Goal: Task Accomplishment & Management: Manage account settings

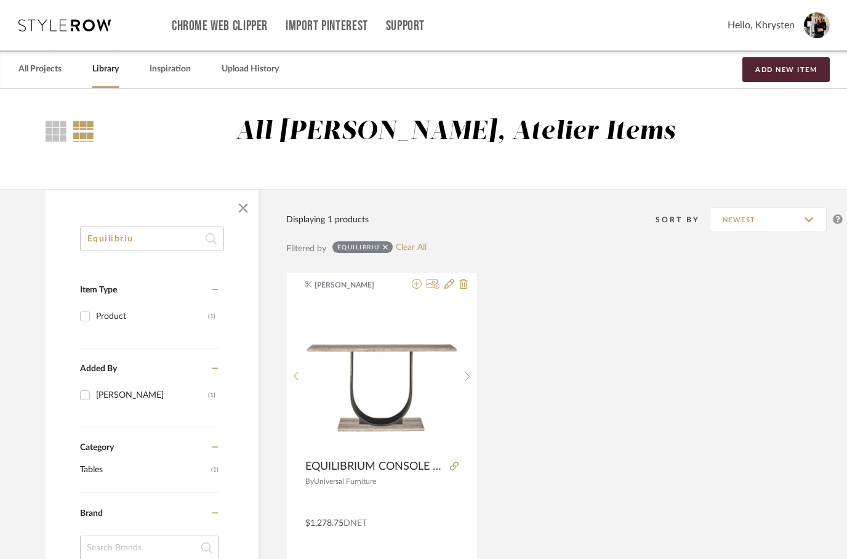
click at [161, 238] on input "Equilibriu" at bounding box center [152, 238] width 144 height 25
type input "E"
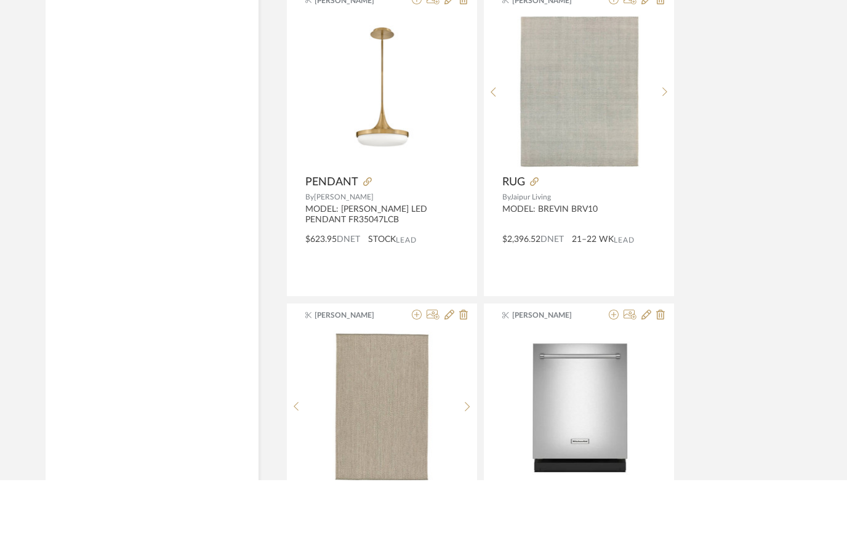
scroll to position [4576, 0]
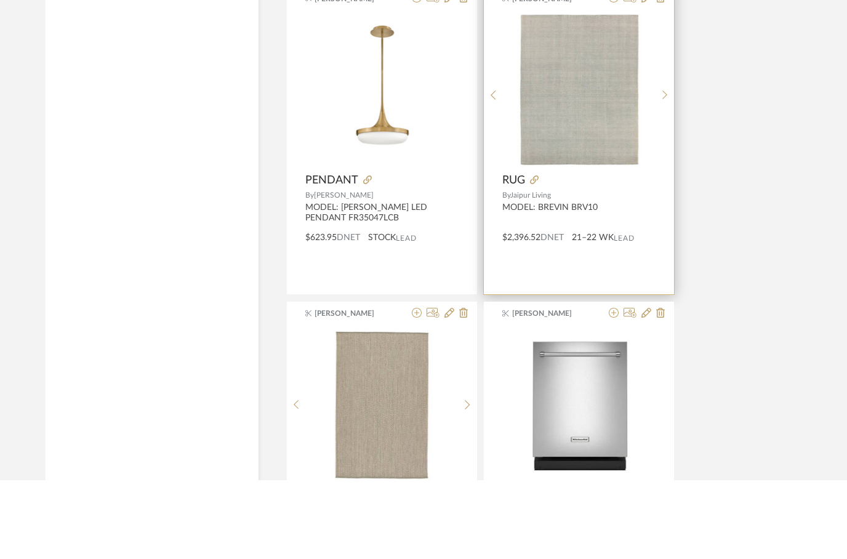
click at [0, 0] on img at bounding box center [0, 0] width 0 height 0
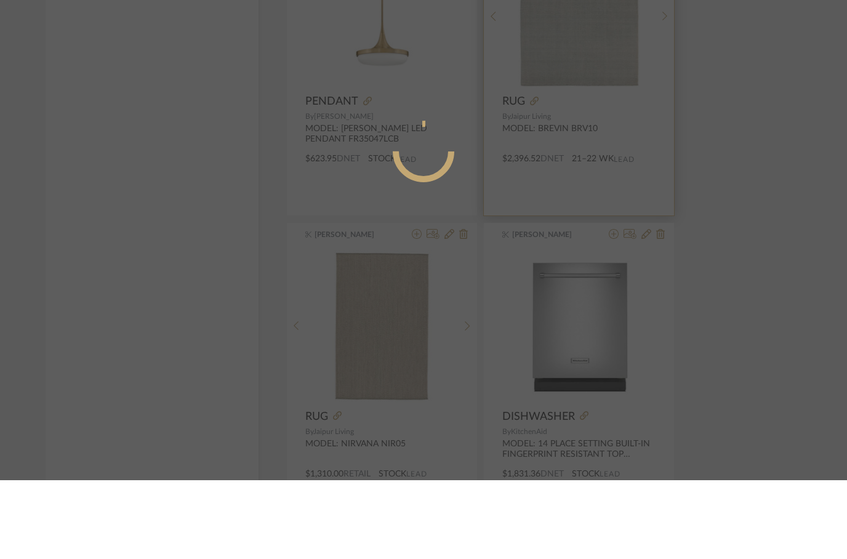
scroll to position [0, 0]
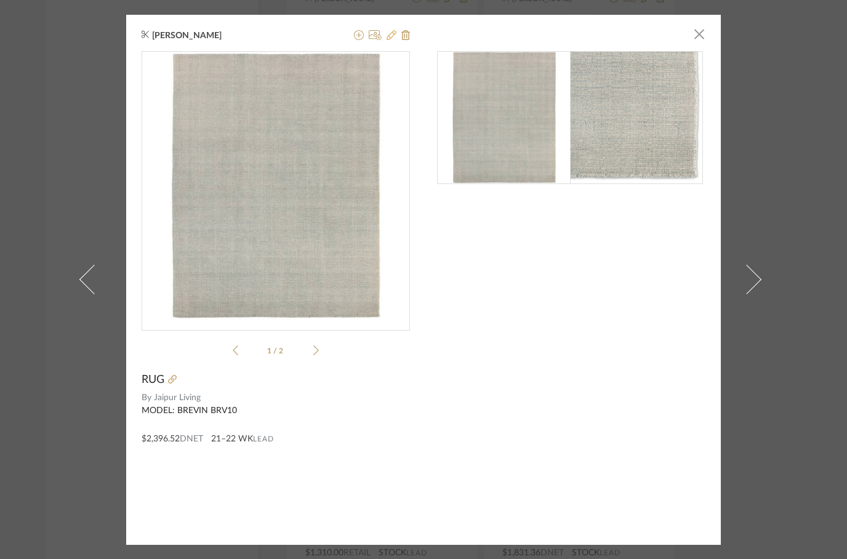
click at [392, 37] on icon at bounding box center [391, 35] width 10 height 10
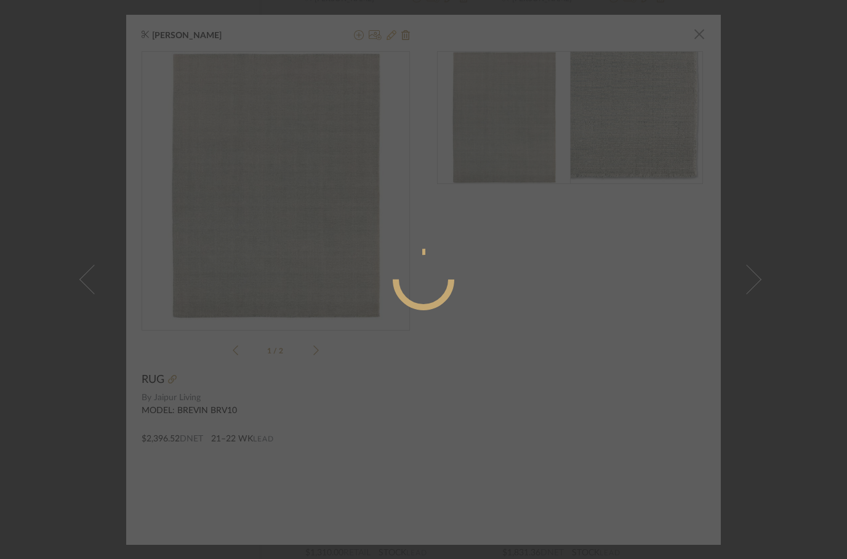
radio input "true"
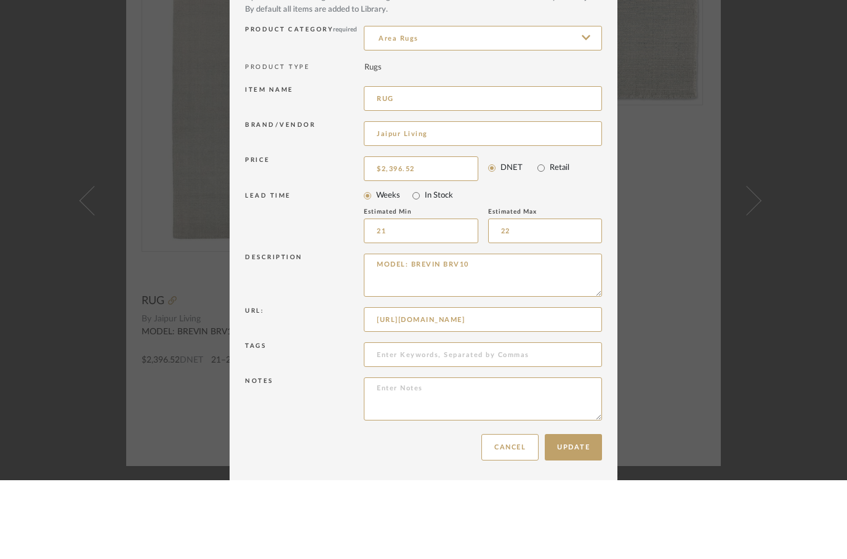
click at [689, 196] on div "Edit Item × Item Type required Product Inspiration Image Site Photo or PDF Uplo…" at bounding box center [423, 279] width 847 height 559
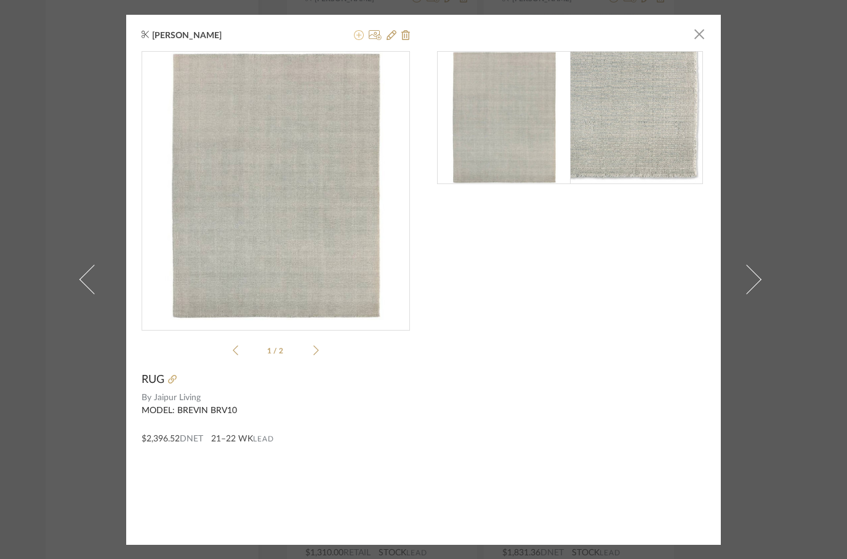
click at [358, 37] on icon at bounding box center [359, 35] width 10 height 10
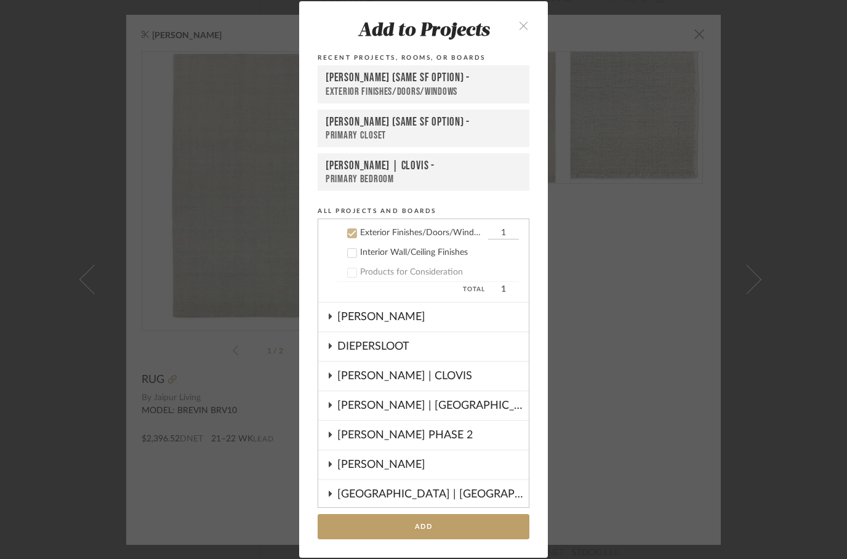
scroll to position [257, 0]
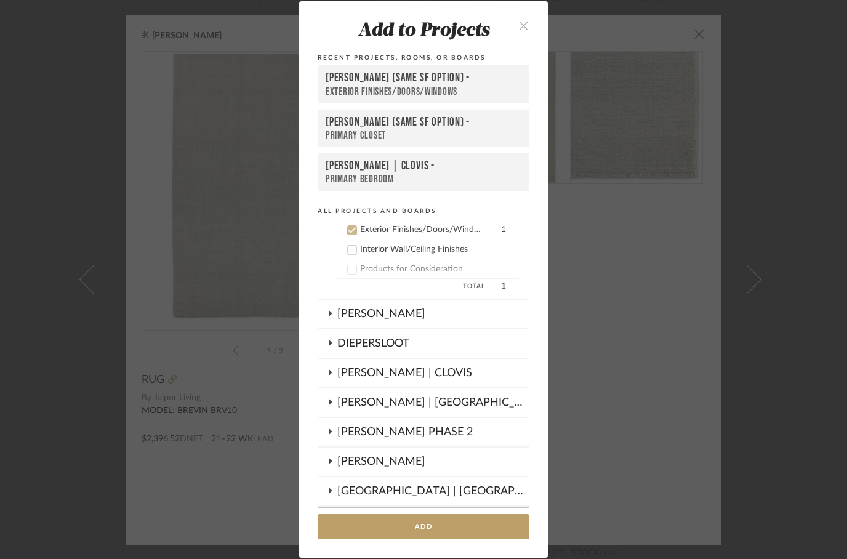
click at [519, 21] on icon "close" at bounding box center [523, 25] width 10 height 10
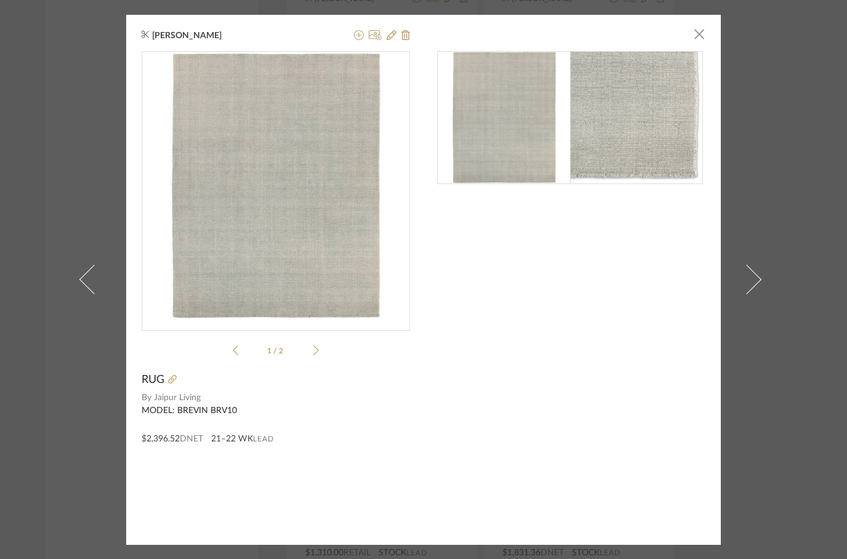
click at [47, 97] on div "[PERSON_NAME] × 1 / 2 RUG By Jaipur Living MODEL: BREVIN BRV10 $2,396.52 DNET 2…" at bounding box center [423, 279] width 847 height 559
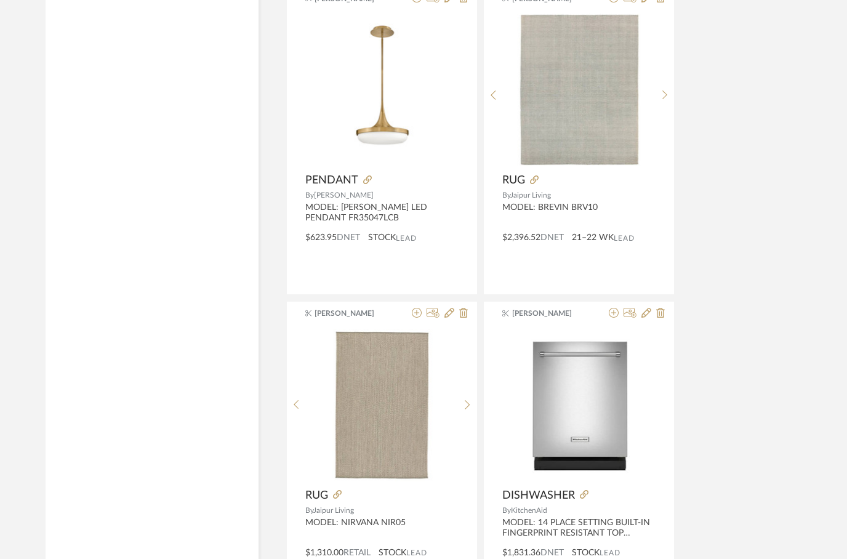
scroll to position [4576, 0]
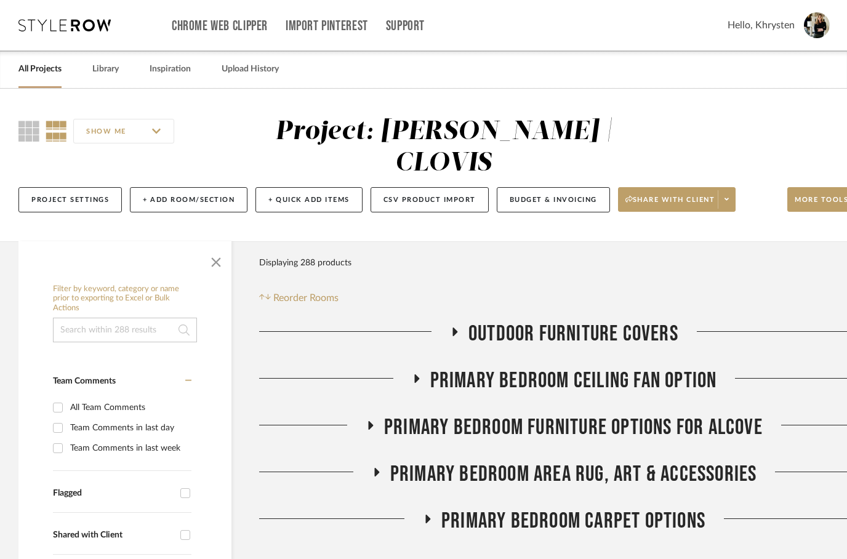
click at [124, 318] on input at bounding box center [125, 330] width 144 height 25
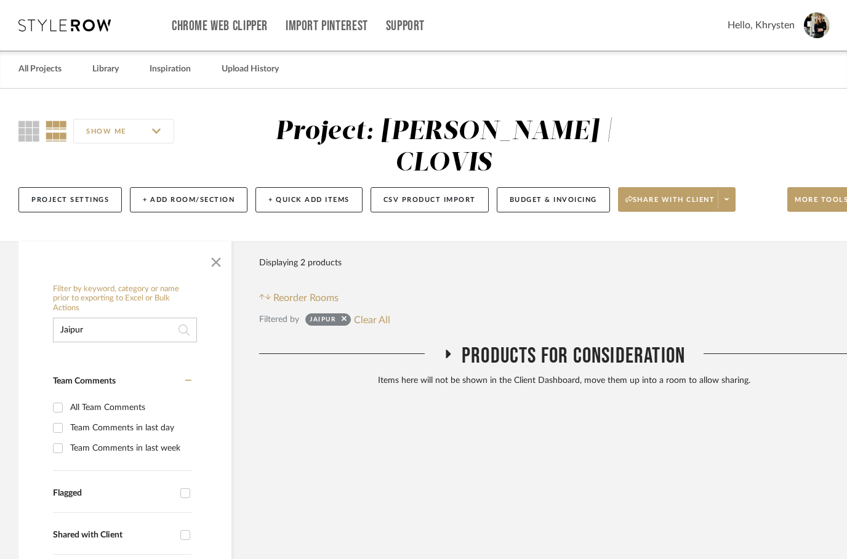
type input "Jaipur"
click at [448, 350] on icon at bounding box center [447, 354] width 5 height 9
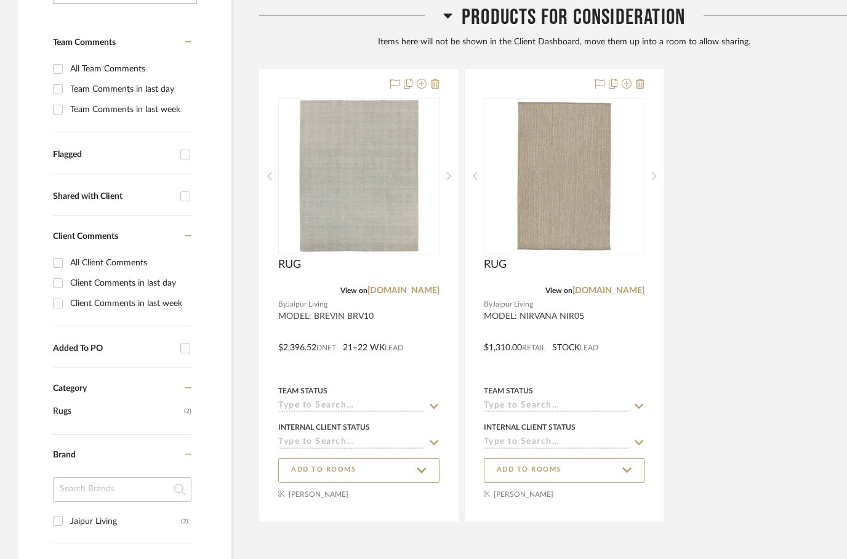
scroll to position [363, 0]
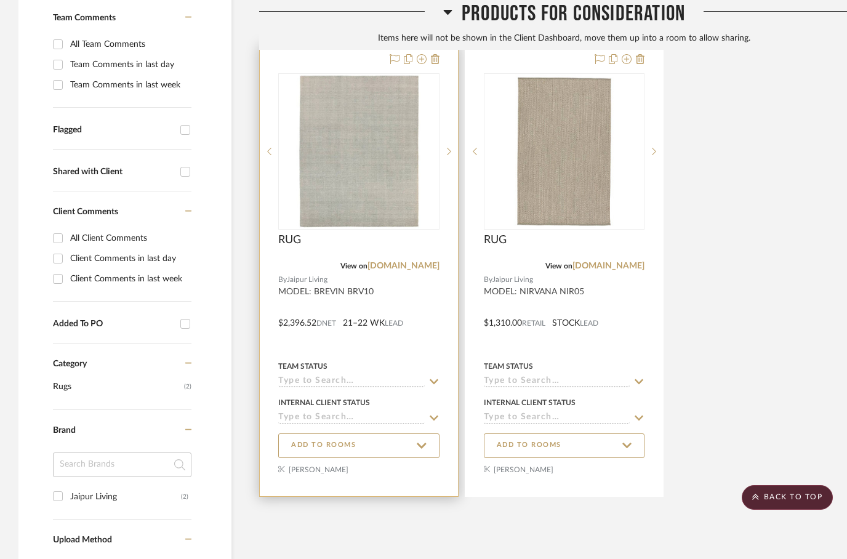
click at [371, 320] on div at bounding box center [359, 270] width 198 height 451
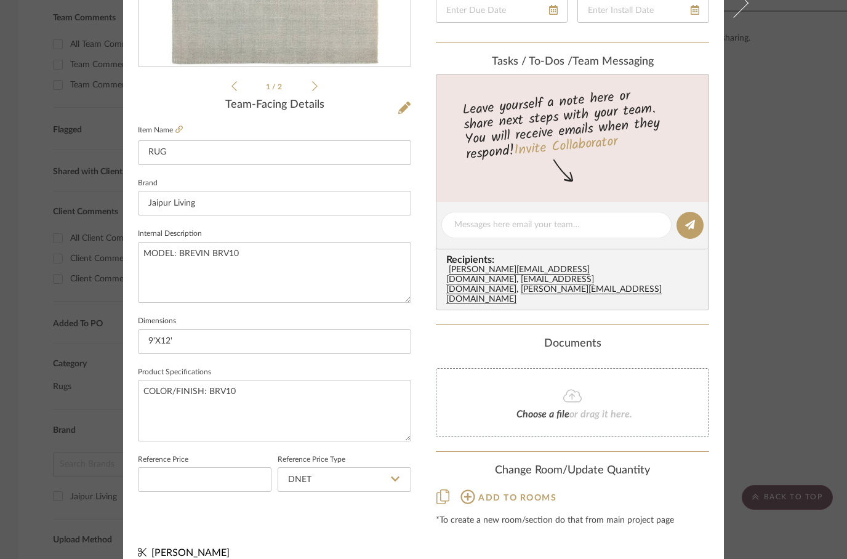
scroll to position [285, 0]
click at [163, 342] on input "9'X12'" at bounding box center [274, 342] width 273 height 25
paste input "8'6"X11'6"
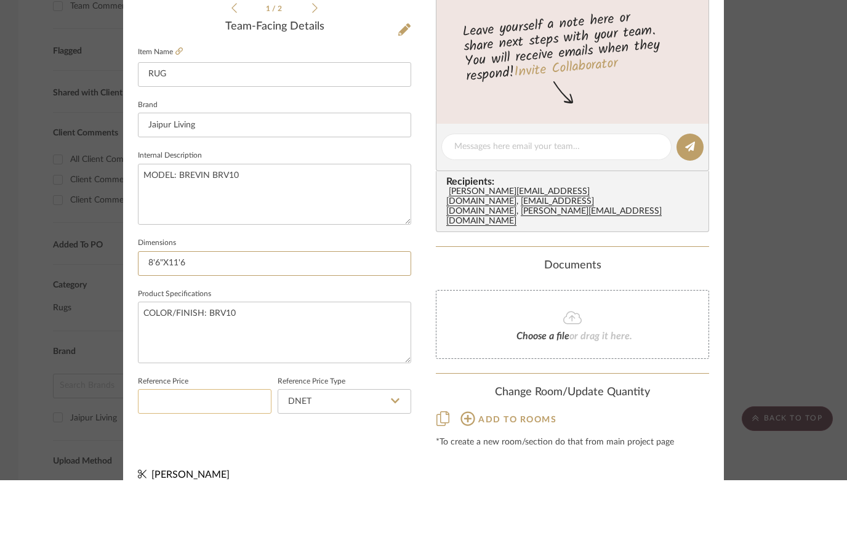
type input "8'6"X11'6"
type input "$1,845.00"
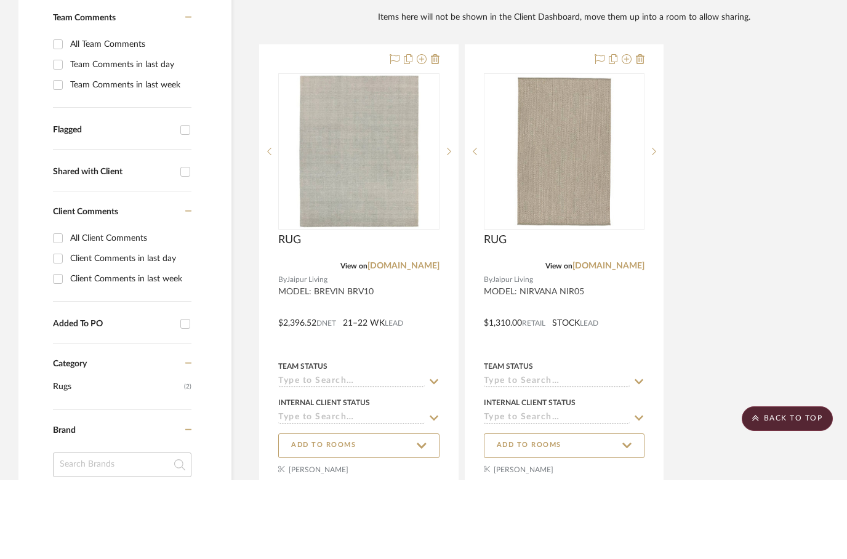
scroll to position [363, 0]
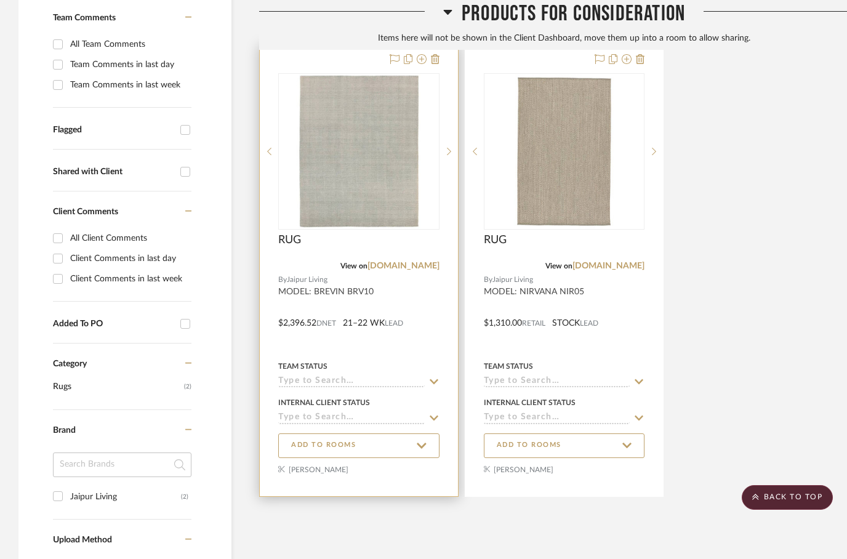
click at [360, 311] on div at bounding box center [359, 270] width 198 height 451
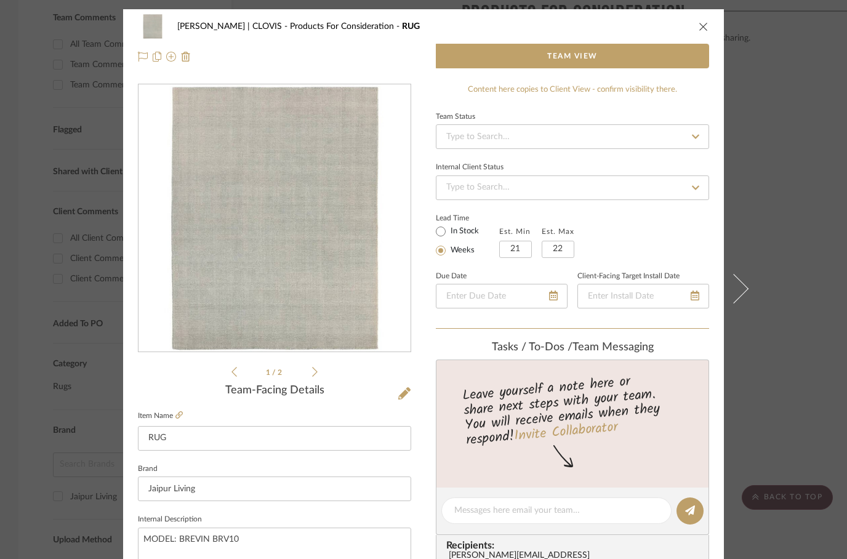
scroll to position [0, 0]
click at [704, 31] on icon "close" at bounding box center [703, 27] width 10 height 10
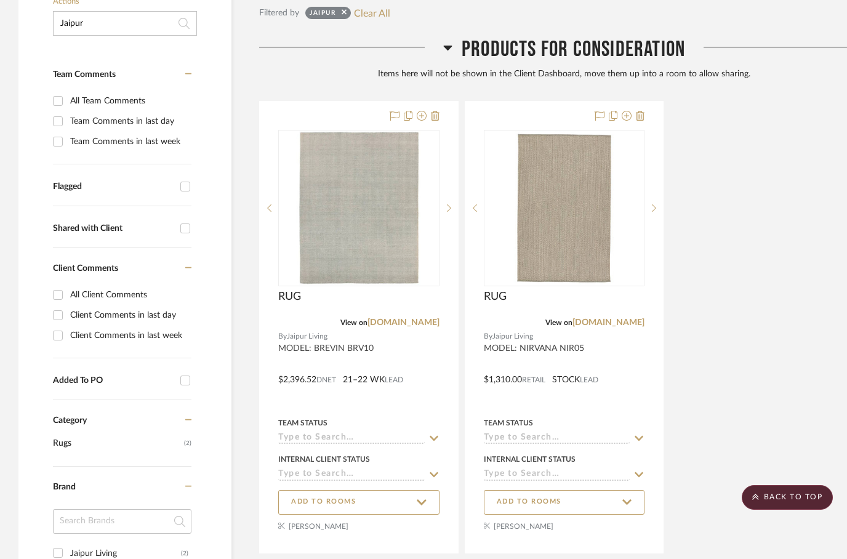
scroll to position [257, 0]
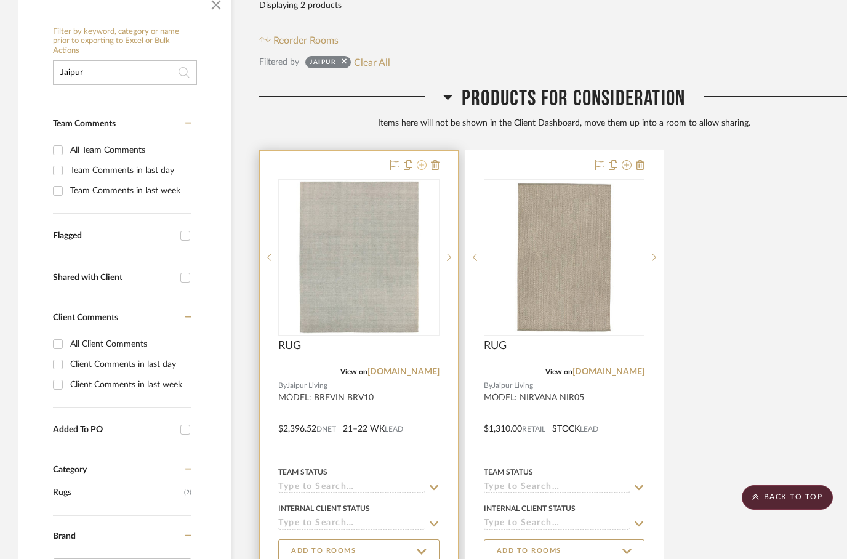
click at [423, 160] on icon at bounding box center [422, 165] width 10 height 10
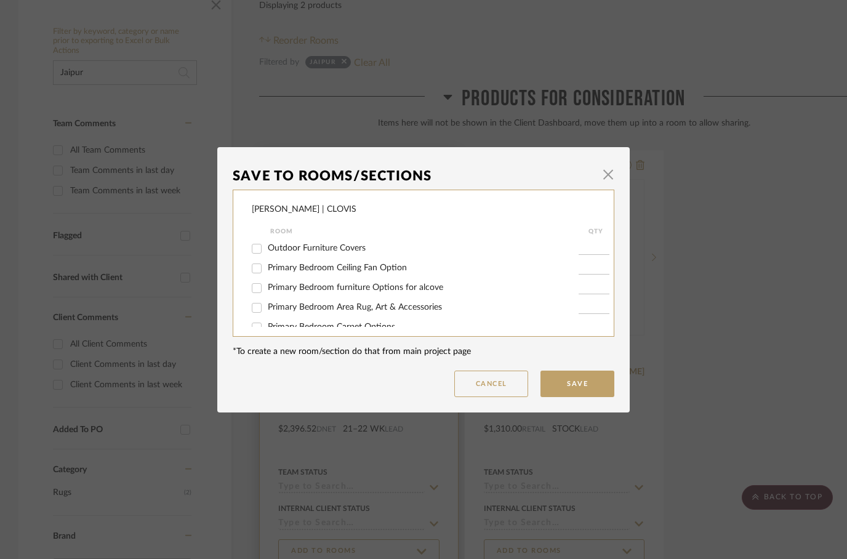
scroll to position [0, 0]
click at [255, 250] on input "Outdoor Furniture Covers" at bounding box center [257, 249] width 20 height 20
checkbox input "true"
type input "1"
click at [562, 388] on button "Save" at bounding box center [577, 383] width 74 height 26
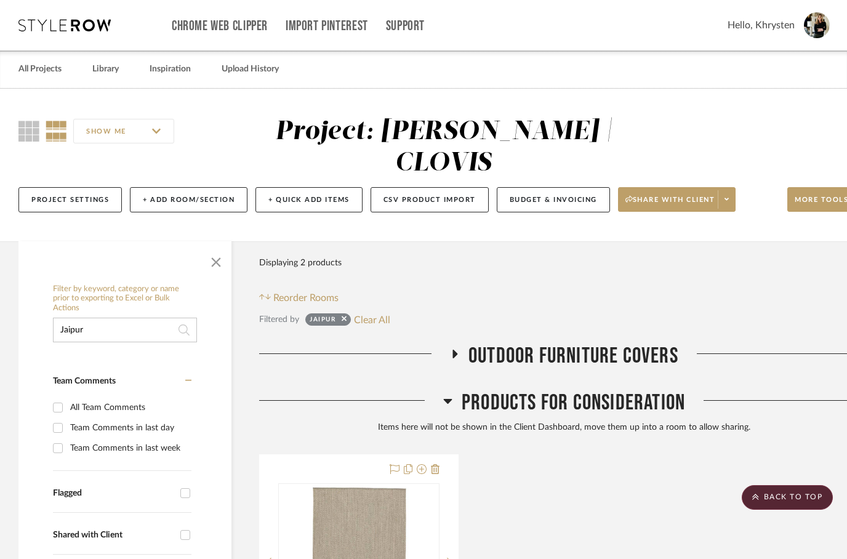
scroll to position [257, 0]
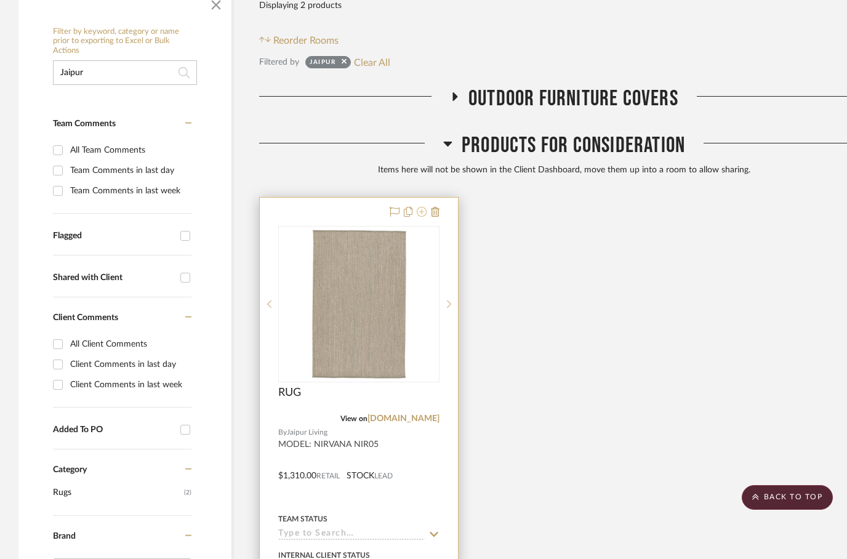
click at [423, 207] on icon at bounding box center [422, 212] width 10 height 10
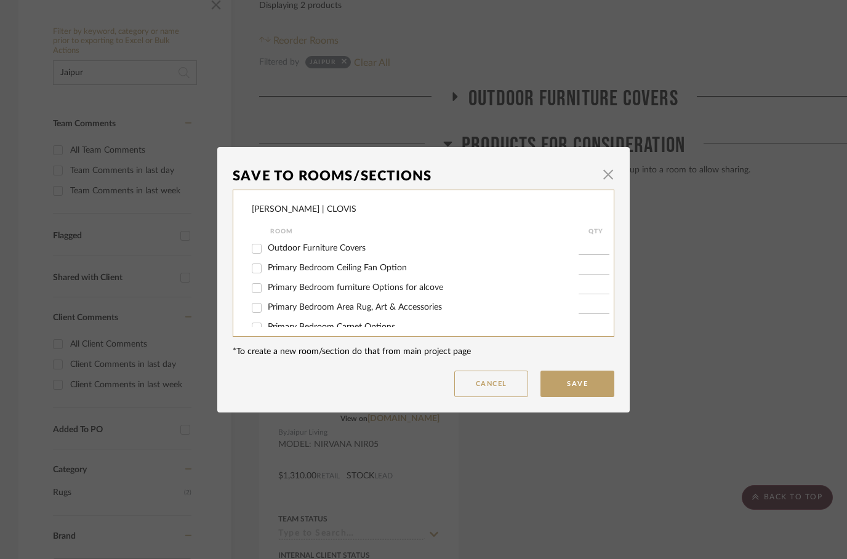
click at [259, 250] on input "Outdoor Furniture Covers" at bounding box center [257, 249] width 20 height 20
checkbox input "true"
type input "1"
click at [574, 379] on button "Save" at bounding box center [577, 383] width 74 height 26
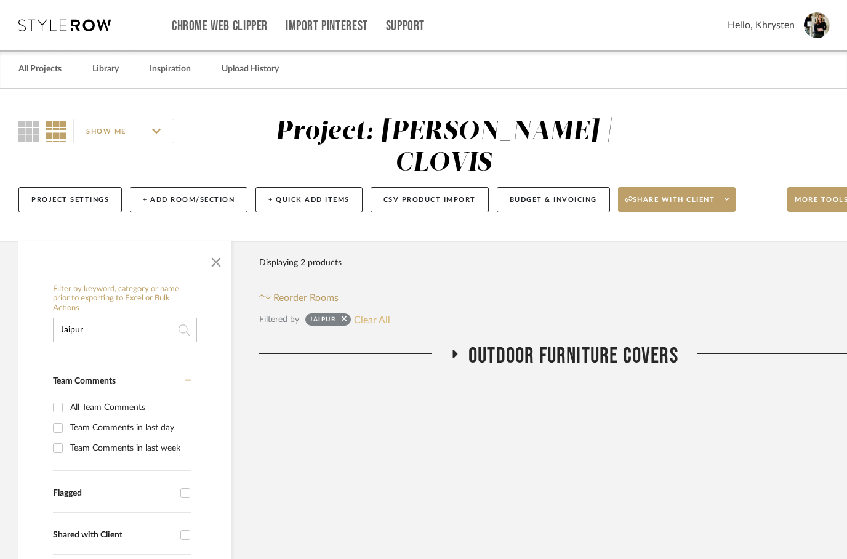
click at [365, 311] on button "Clear All" at bounding box center [372, 319] width 36 height 16
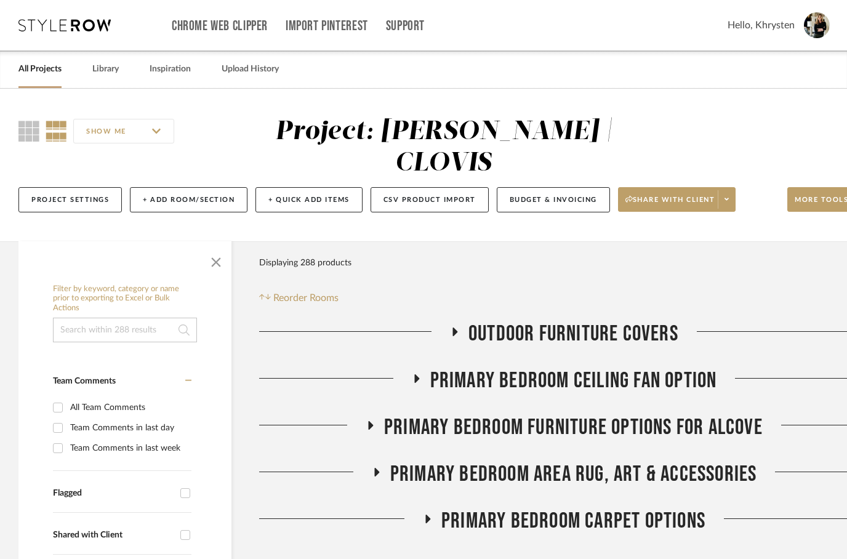
click at [460, 327] on icon at bounding box center [454, 331] width 15 height 9
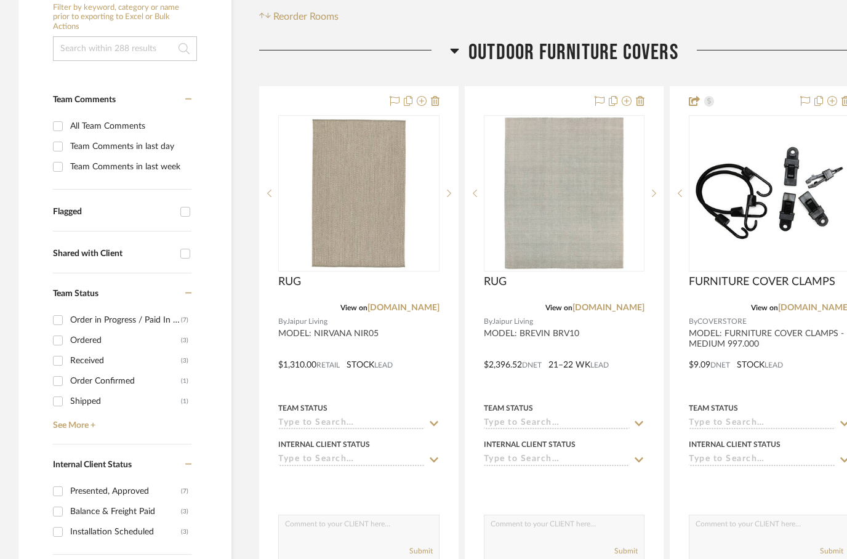
scroll to position [348, 0]
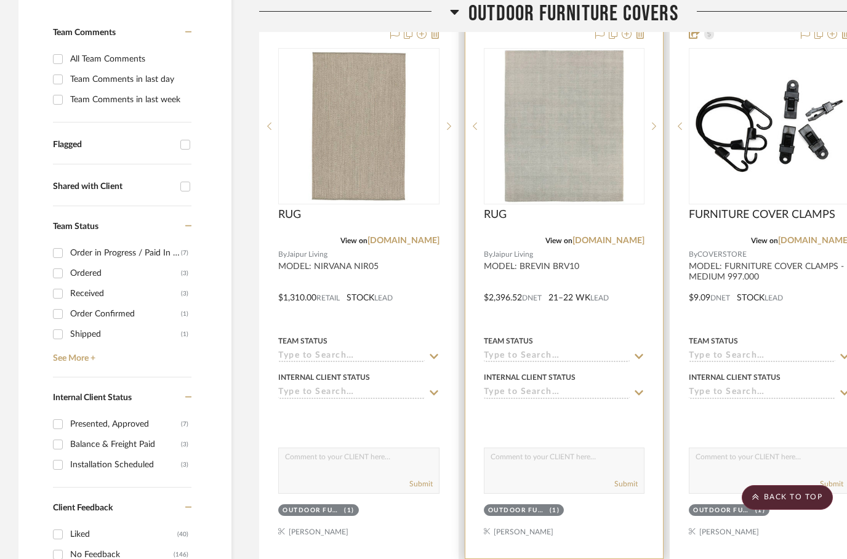
click at [570, 403] on div at bounding box center [564, 289] width 198 height 538
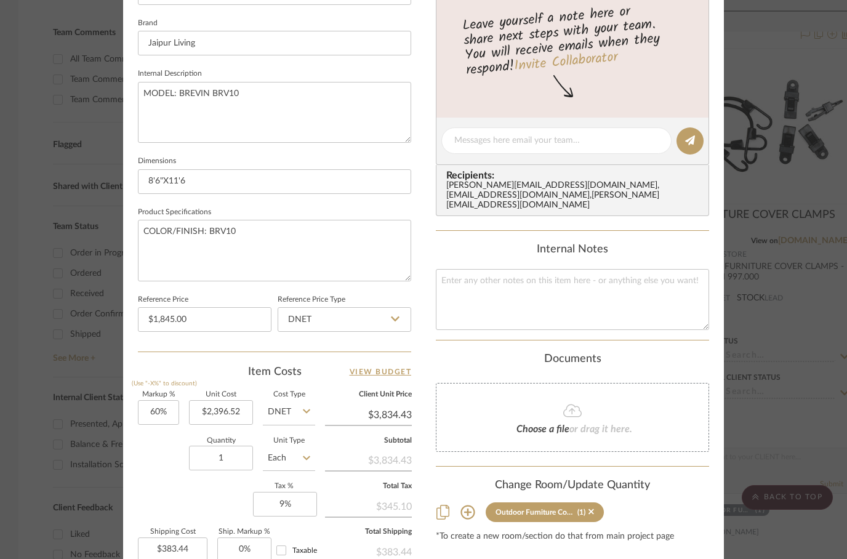
scroll to position [481, 0]
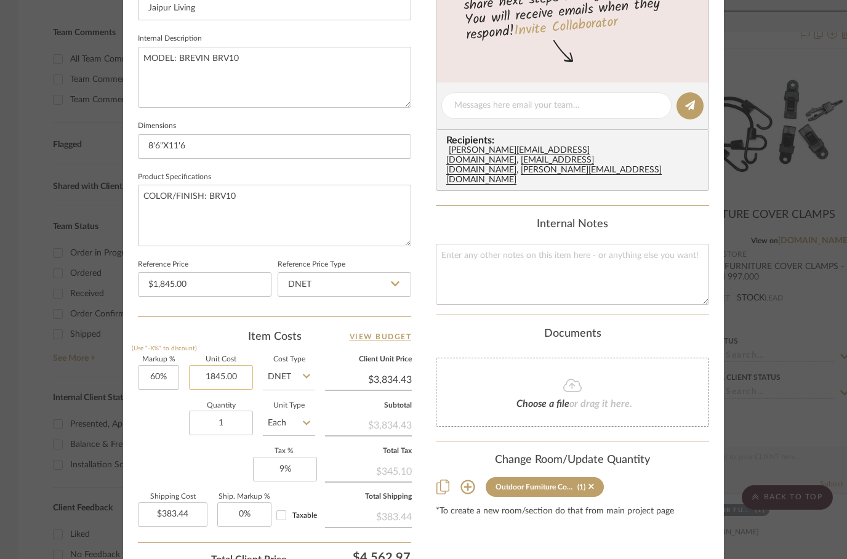
type input "$1,845.00"
type input "3834.43"
type input "$295.20"
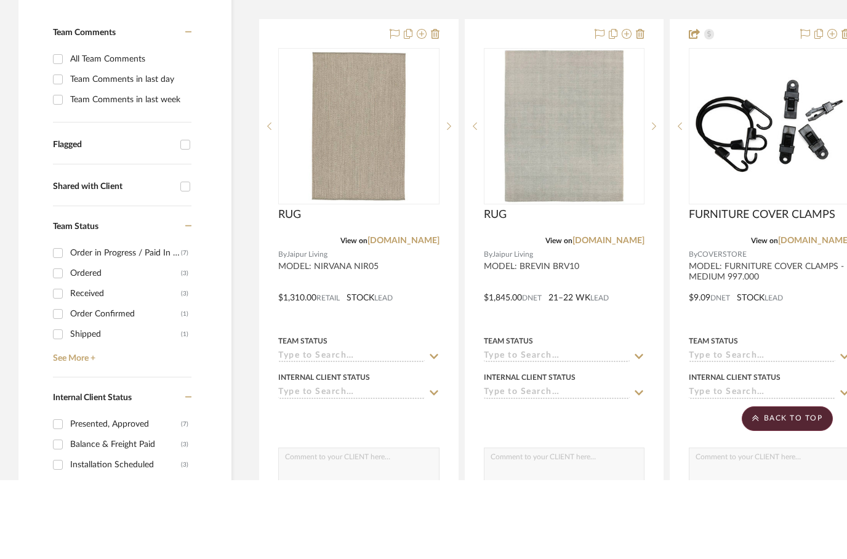
scroll to position [348, 0]
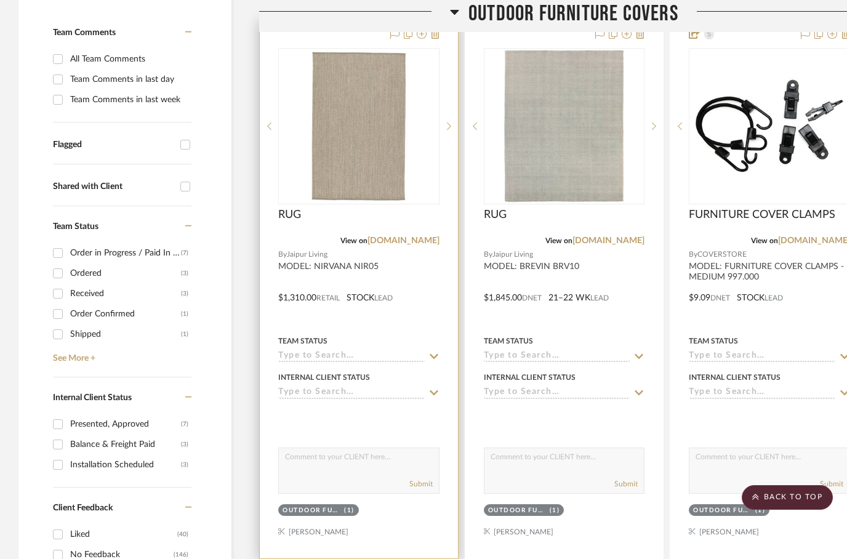
click at [353, 116] on img "0" at bounding box center [359, 126] width 154 height 154
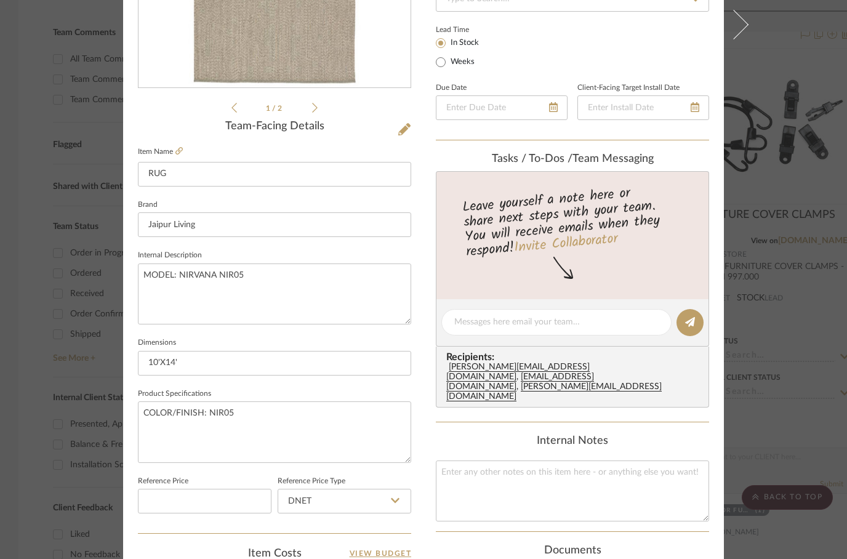
scroll to position [265, 0]
click at [160, 364] on input "10'X14'" at bounding box center [274, 362] width 273 height 25
click at [167, 359] on input "10'X14'" at bounding box center [274, 362] width 273 height 25
click at [166, 356] on input "10'X14'" at bounding box center [274, 362] width 273 height 25
paste input "8'10"X11'9"
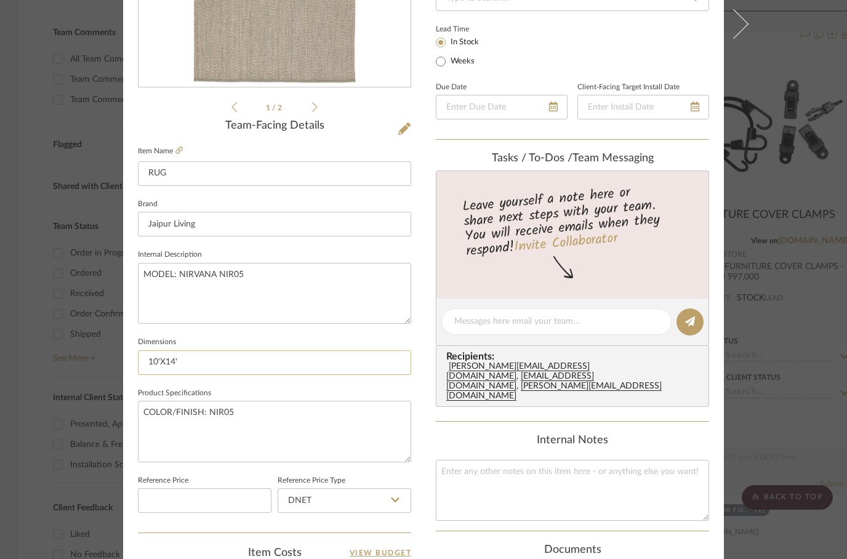
type input "8'10"X11'9"
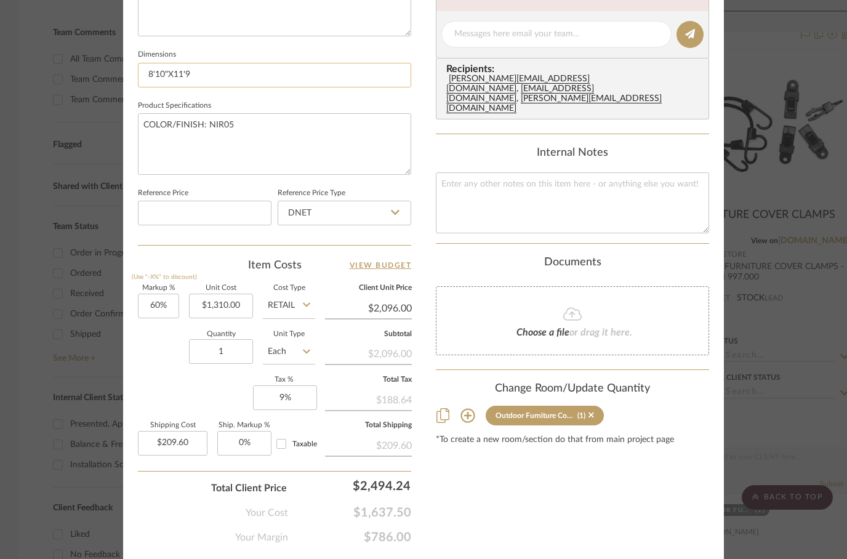
scroll to position [586, 0]
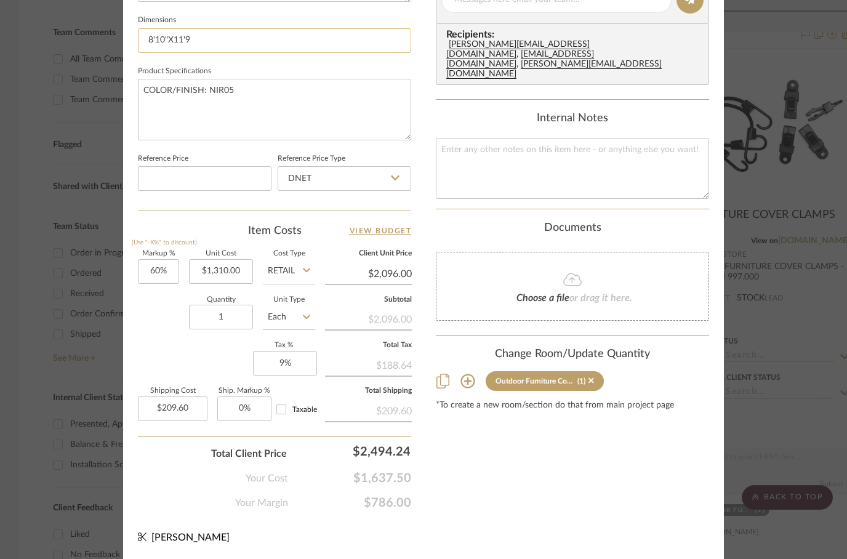
type input "1310.00"
type input "8'10"X11'9"
type input "$970.00"
type input "2096.00"
type input "$155.20"
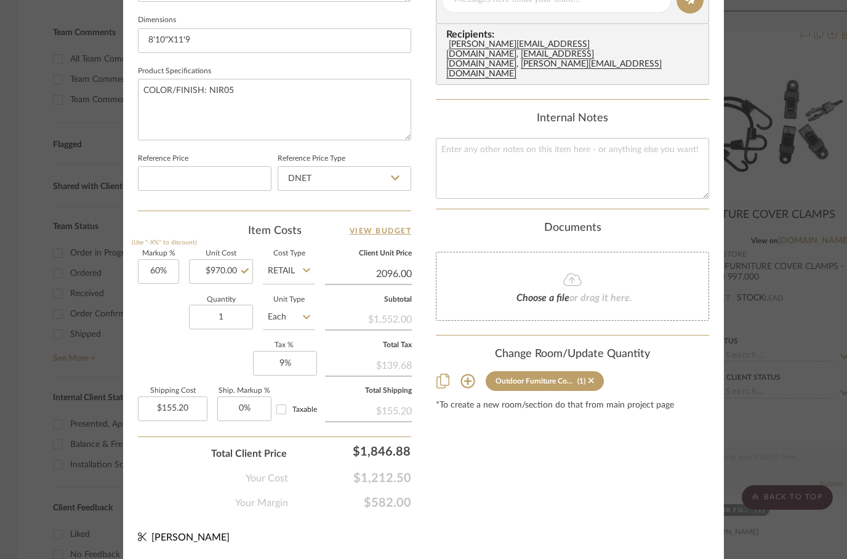
click at [589, 447] on div "Content here copies to Client View - confirm visibility there. Show in Client D…" at bounding box center [572, 3] width 273 height 1013
type input "$2,096.00"
click at [295, 269] on input "Retail" at bounding box center [289, 271] width 52 height 25
click at [285, 295] on span "DNET" at bounding box center [287, 299] width 23 height 9
type input "DNET"
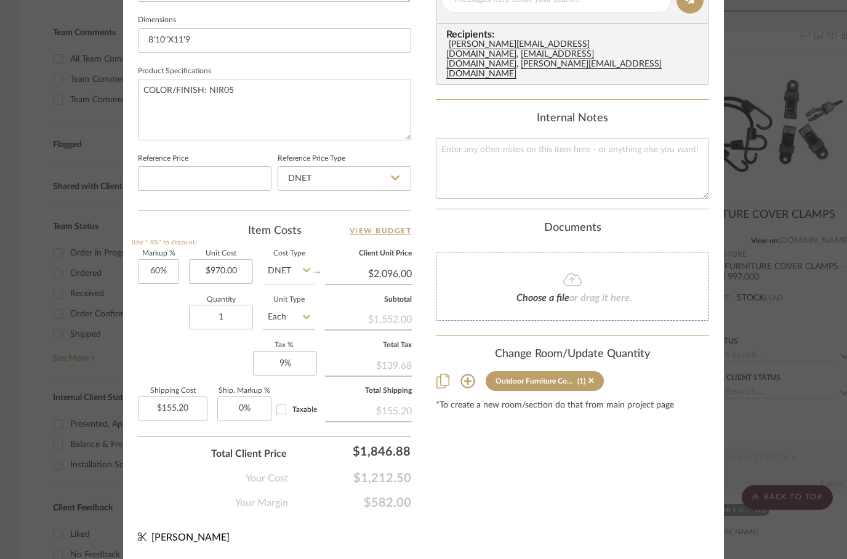
type input "$1,552.00"
click at [574, 447] on div "Content here copies to Client View - confirm visibility there. Show in Client D…" at bounding box center [572, 3] width 273 height 1013
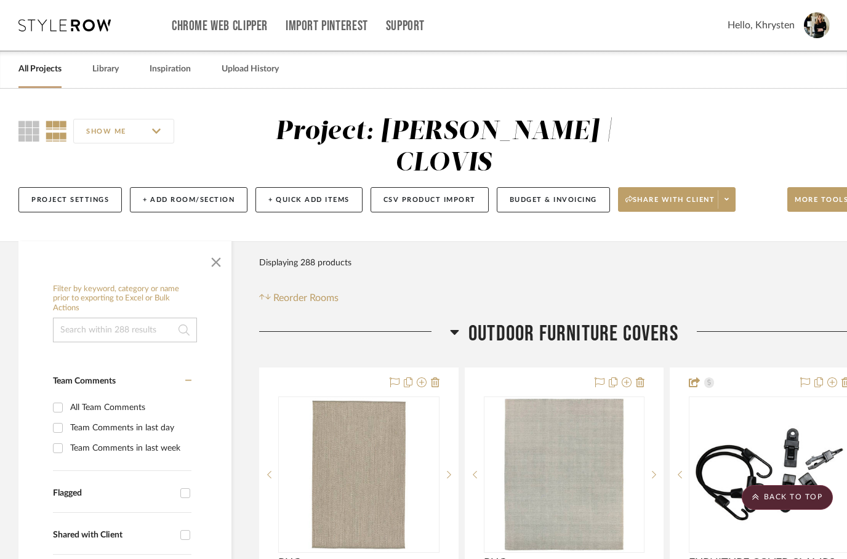
scroll to position [348, 0]
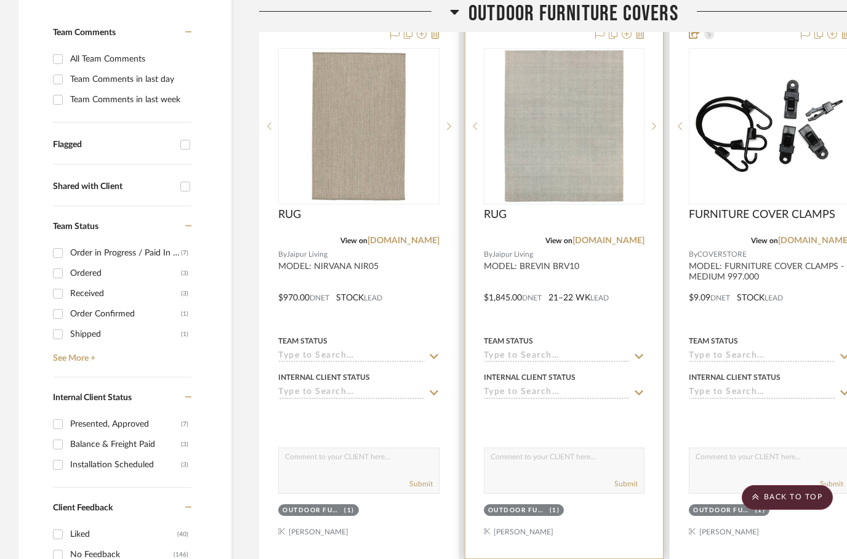
click at [600, 282] on div at bounding box center [564, 289] width 198 height 538
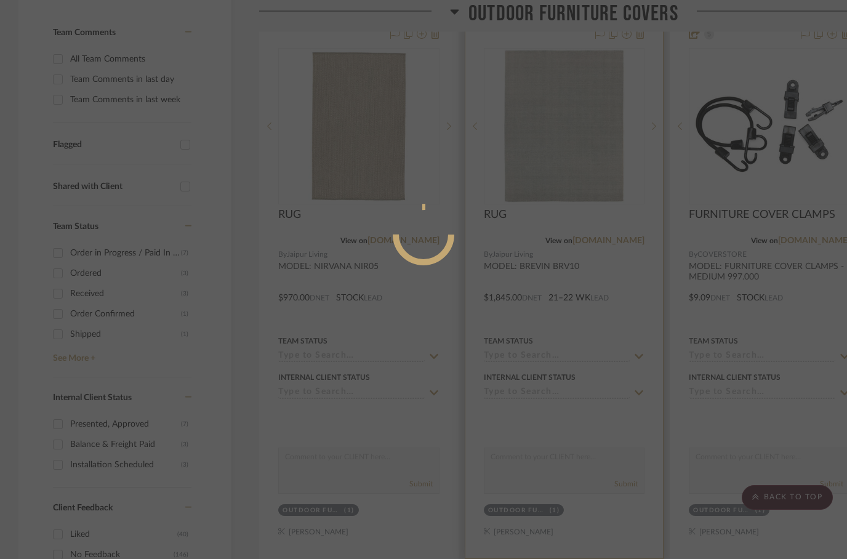
scroll to position [0, 0]
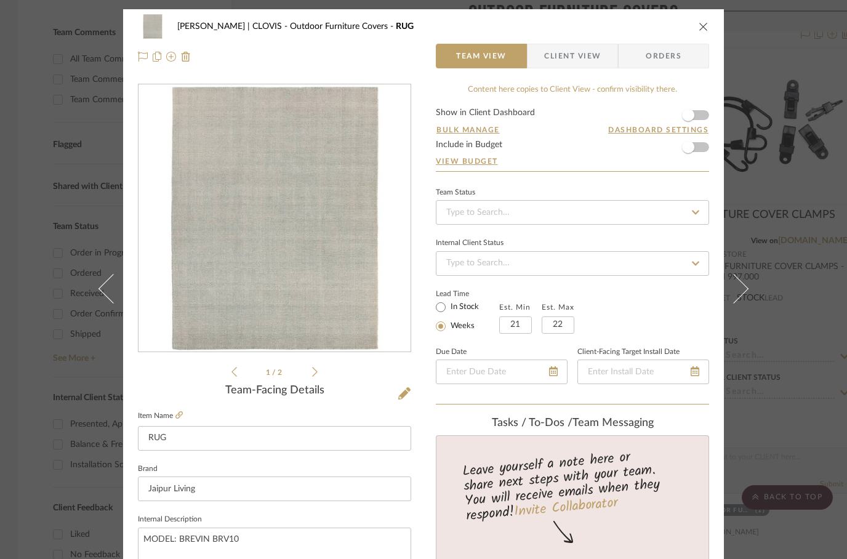
click at [705, 30] on icon "close" at bounding box center [703, 27] width 10 height 10
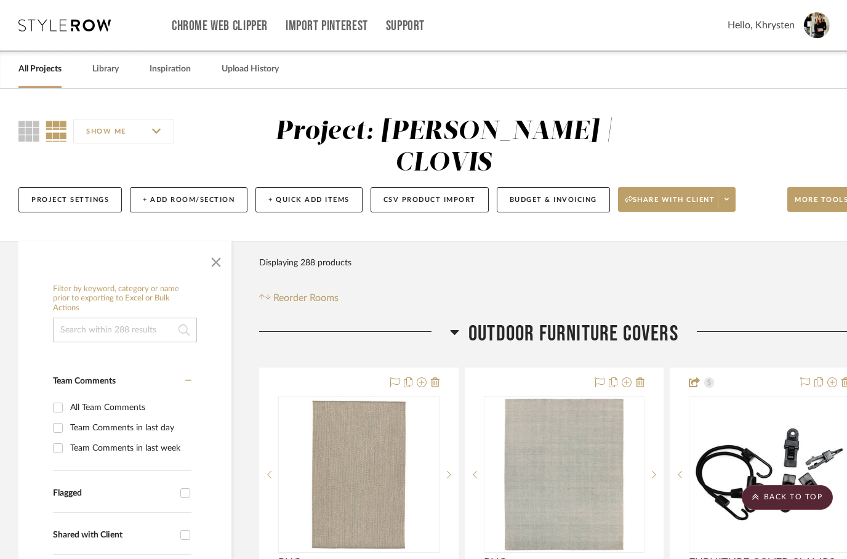
scroll to position [348, 0]
